Goal: Transaction & Acquisition: Purchase product/service

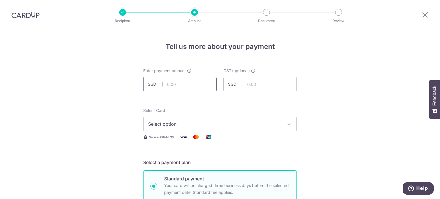
click at [188, 88] on input "text" at bounding box center [179, 84] width 73 height 14
type input "1,886.79"
click at [177, 124] on span "Select option" at bounding box center [214, 123] width 133 height 7
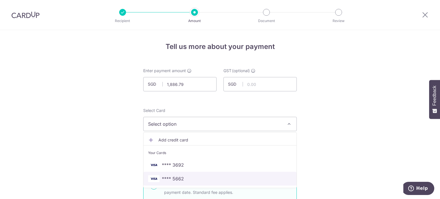
drag, startPoint x: 170, startPoint y: 178, endPoint x: 352, endPoint y: 142, distance: 185.1
click at [170, 178] on span "**** 5662" at bounding box center [173, 178] width 22 height 7
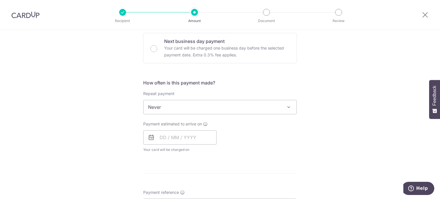
scroll to position [172, 0]
click at [185, 139] on input "text" at bounding box center [179, 138] width 73 height 14
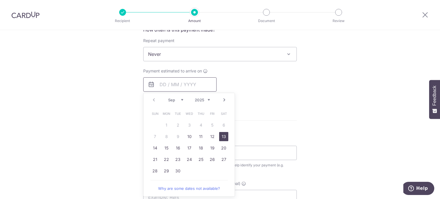
scroll to position [229, 0]
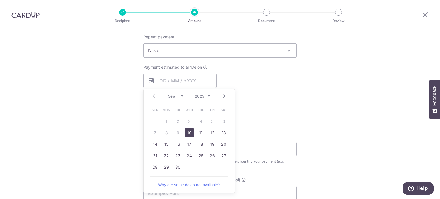
click at [189, 134] on link "10" at bounding box center [189, 132] width 9 height 9
type input "[DATE]"
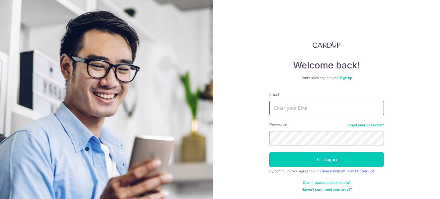
type input "n35513@gmail.com"
click at [333, 167] on form "Email n35513@gmail.com Password Forgot your password? Log in By continuing you …" at bounding box center [326, 142] width 114 height 100
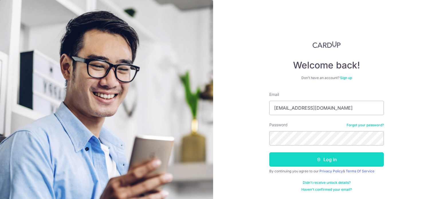
click at [340, 160] on button "Log in" at bounding box center [326, 159] width 114 height 14
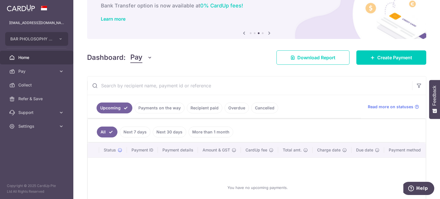
scroll to position [82, 0]
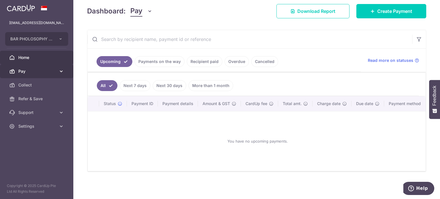
click at [24, 71] on span "Pay" at bounding box center [37, 71] width 38 height 6
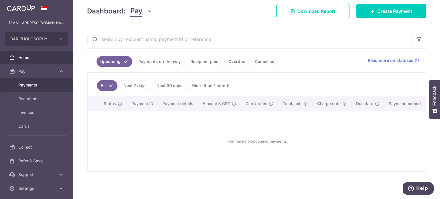
click at [30, 86] on span "Payments" at bounding box center [37, 85] width 38 height 6
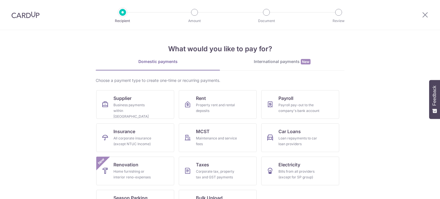
click at [141, 103] on div "Business payments within Singapore" at bounding box center [133, 110] width 41 height 17
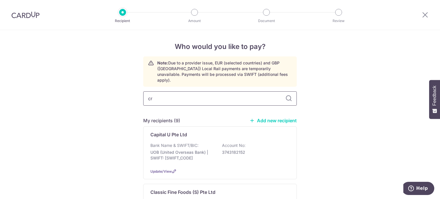
type input "cro"
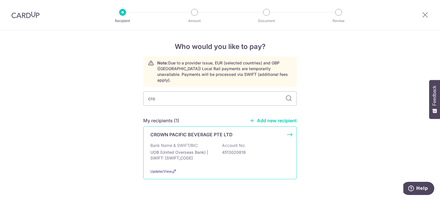
click at [168, 136] on div "CROWN PACIFIC BEVERAGE PTE LTD Bank Name & SWIFT/BIC: UOB (United Overseas Bank…" at bounding box center [219, 152] width 153 height 53
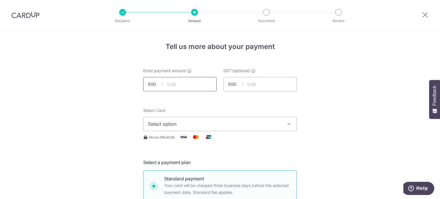
click at [179, 89] on input "text" at bounding box center [179, 84] width 73 height 14
type input "1,192.91"
click at [240, 128] on button "Select option" at bounding box center [219, 124] width 153 height 14
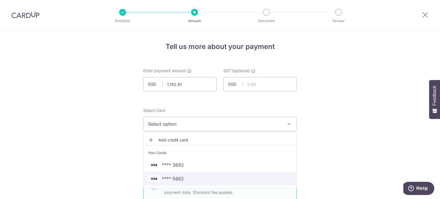
click at [199, 176] on span "**** 5662" at bounding box center [220, 178] width 144 height 7
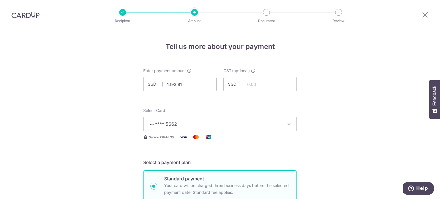
drag, startPoint x: 372, startPoint y: 118, endPoint x: 368, endPoint y: 116, distance: 4.1
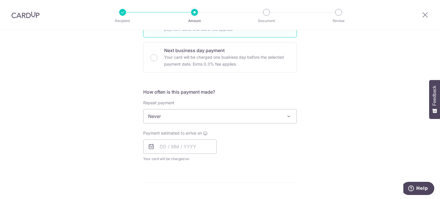
scroll to position [172, 0]
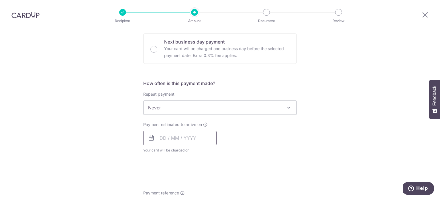
click at [170, 141] on input "text" at bounding box center [179, 138] width 73 height 14
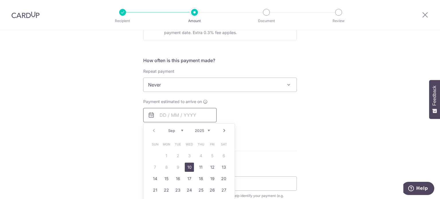
scroll to position [229, 0]
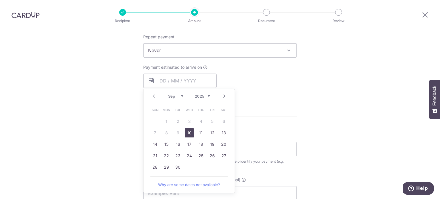
click at [187, 136] on link "10" at bounding box center [189, 132] width 9 height 9
type input "10/09/2025"
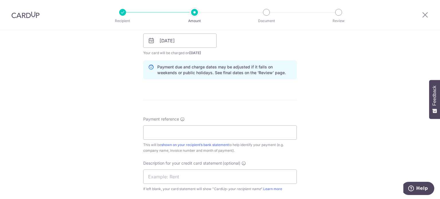
scroll to position [315, 0]
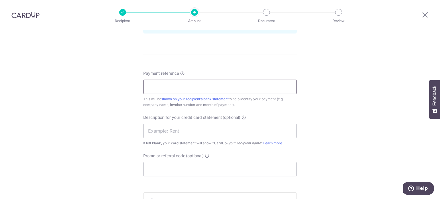
click at [215, 82] on input "Payment reference" at bounding box center [219, 87] width 153 height 14
type input "3005872"
click at [222, 131] on input "text" at bounding box center [219, 131] width 153 height 14
type input "Crown"
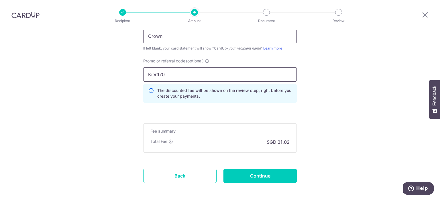
scroll to position [435, 0]
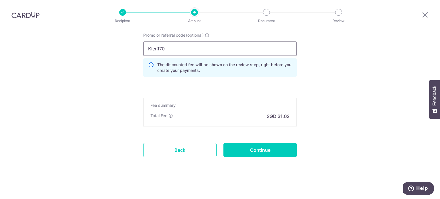
type input "Kien170"
click at [281, 154] on input "Continue" at bounding box center [259, 150] width 73 height 14
type input "Create Schedule"
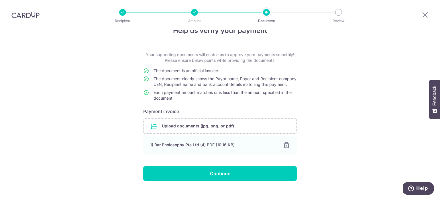
scroll to position [30, 0]
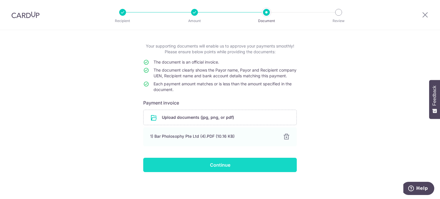
click at [238, 163] on input "Continue" at bounding box center [219, 165] width 153 height 14
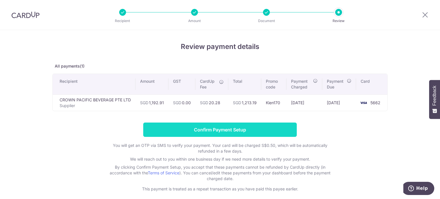
click at [251, 133] on input "Confirm Payment Setup" at bounding box center [219, 129] width 153 height 14
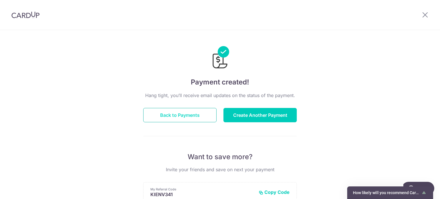
click at [193, 116] on button "Back to Payments" at bounding box center [179, 115] width 73 height 14
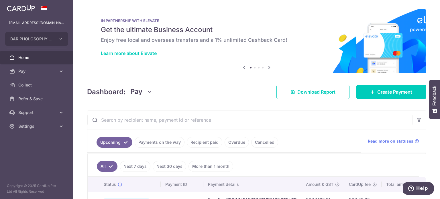
scroll to position [44, 0]
